Goal: Information Seeking & Learning: Understand process/instructions

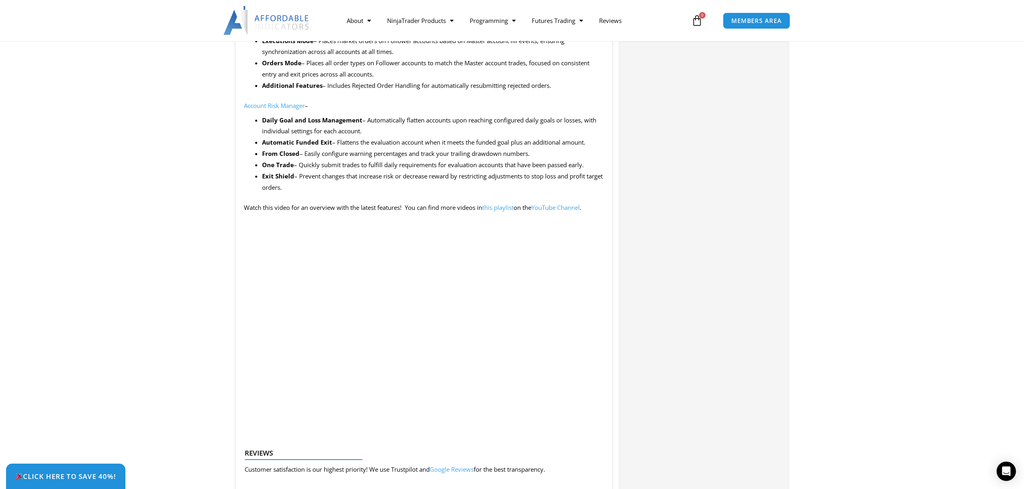
scroll to position [913, 0]
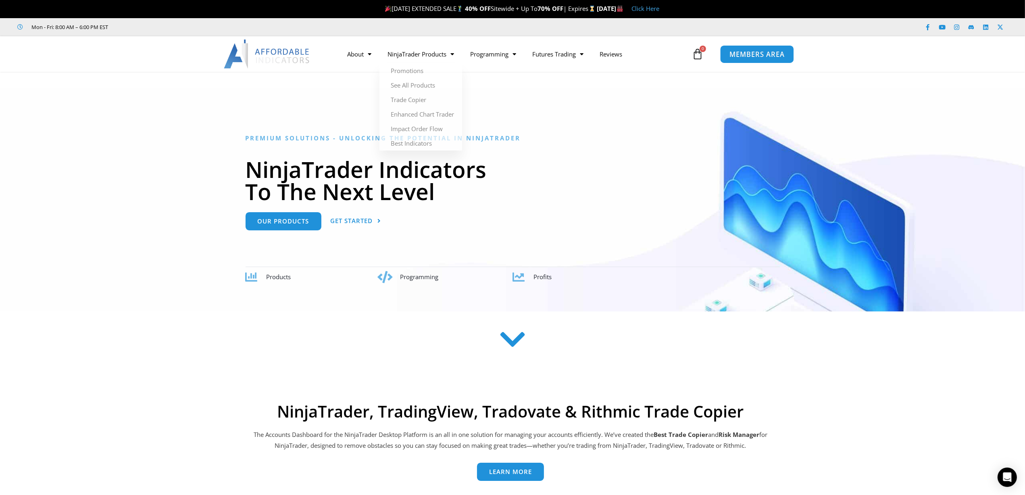
click at [749, 56] on span "MEMBERS AREA" at bounding box center [756, 54] width 55 height 7
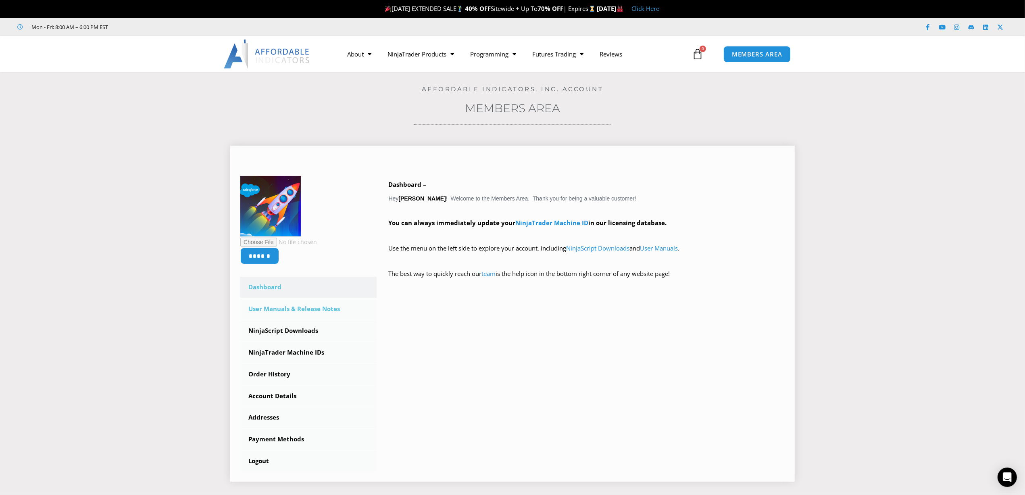
click at [272, 305] on link "User Manuals & Release Notes" at bounding box center [308, 308] width 136 height 21
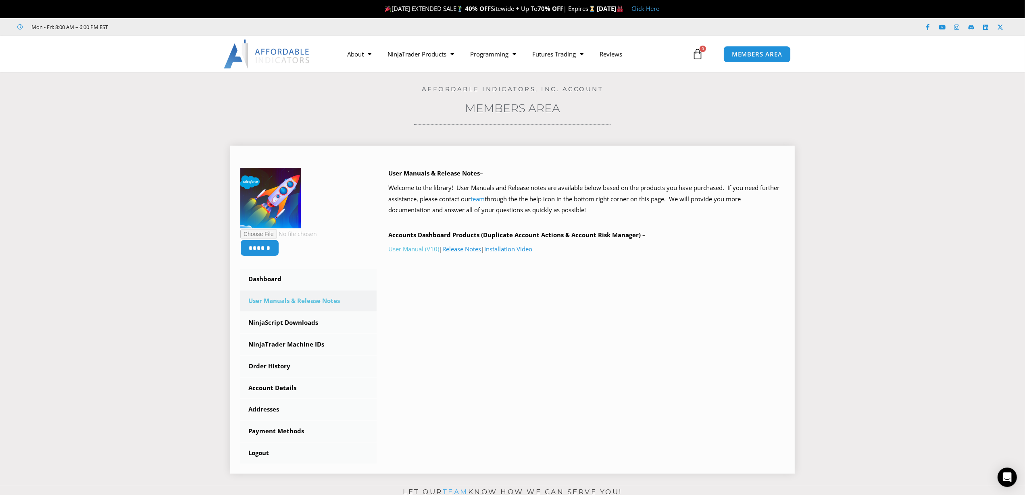
click at [416, 246] on link "User Manual (V10)" at bounding box center [414, 249] width 51 height 8
